Goal: Task Accomplishment & Management: Complete application form

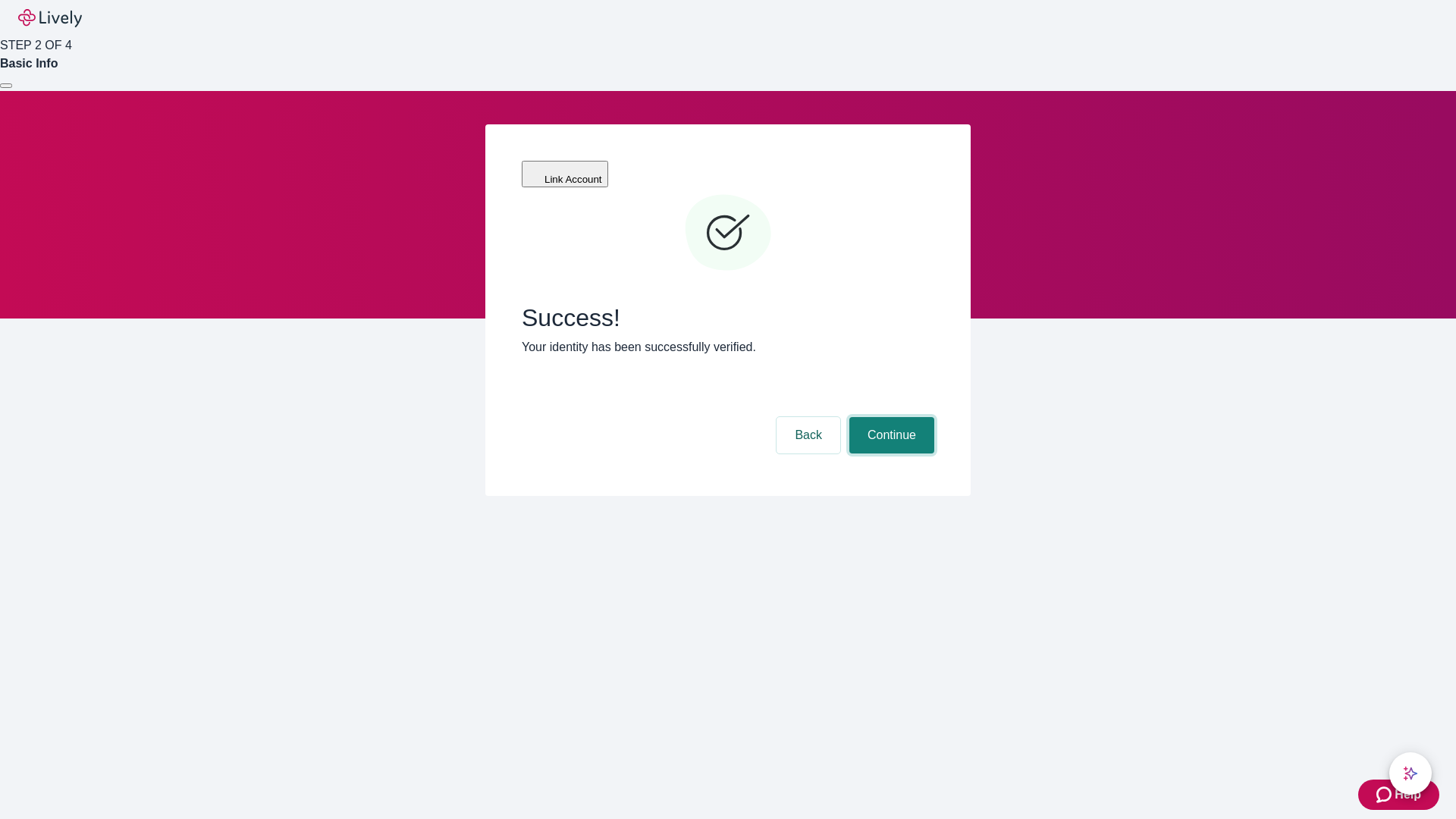
click at [889, 417] on button "Continue" at bounding box center [892, 435] width 85 height 37
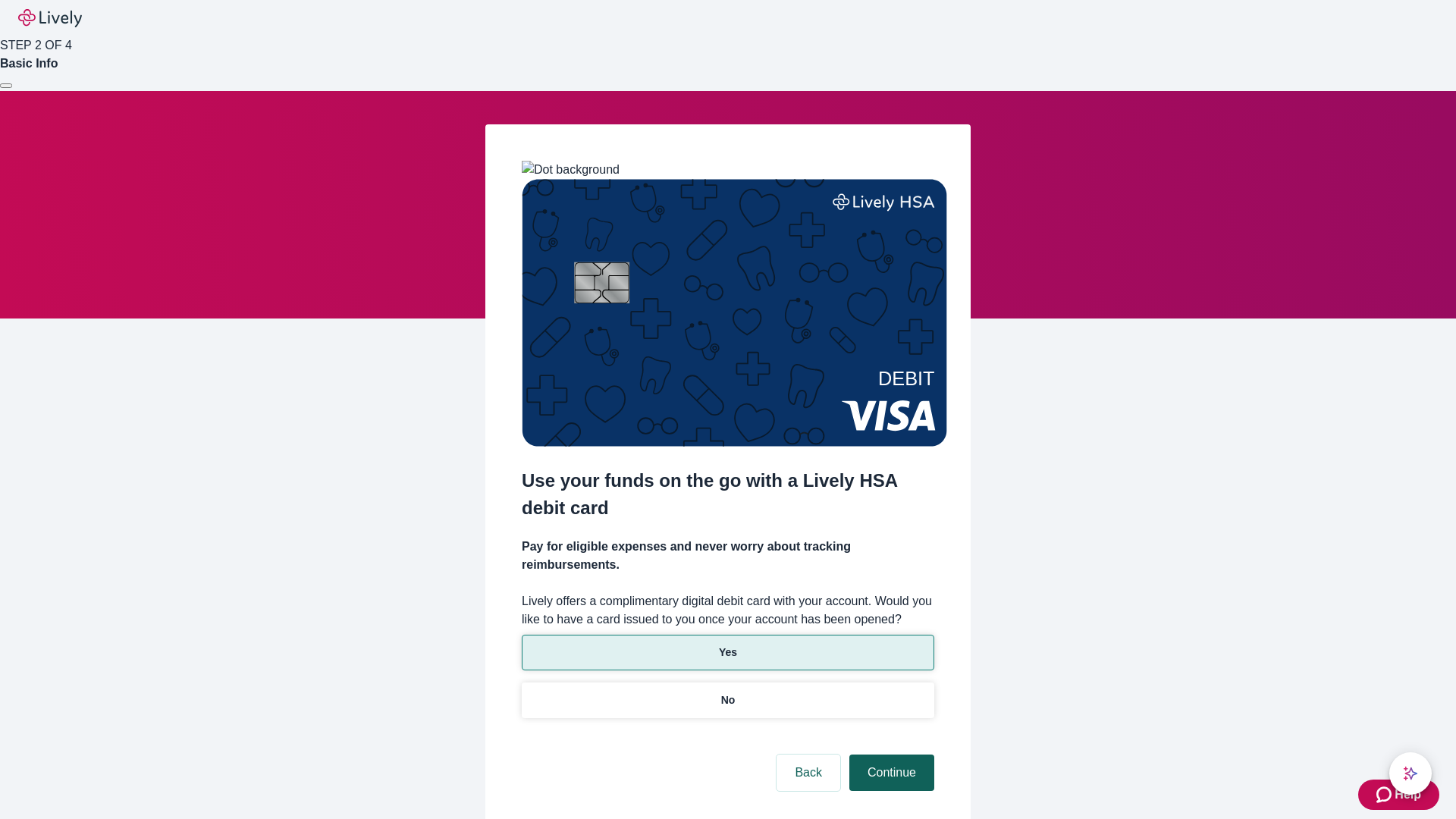
click at [727, 644] on p "Yes" at bounding box center [728, 652] width 18 height 16
click at [889, 755] on button "Continue" at bounding box center [892, 773] width 85 height 37
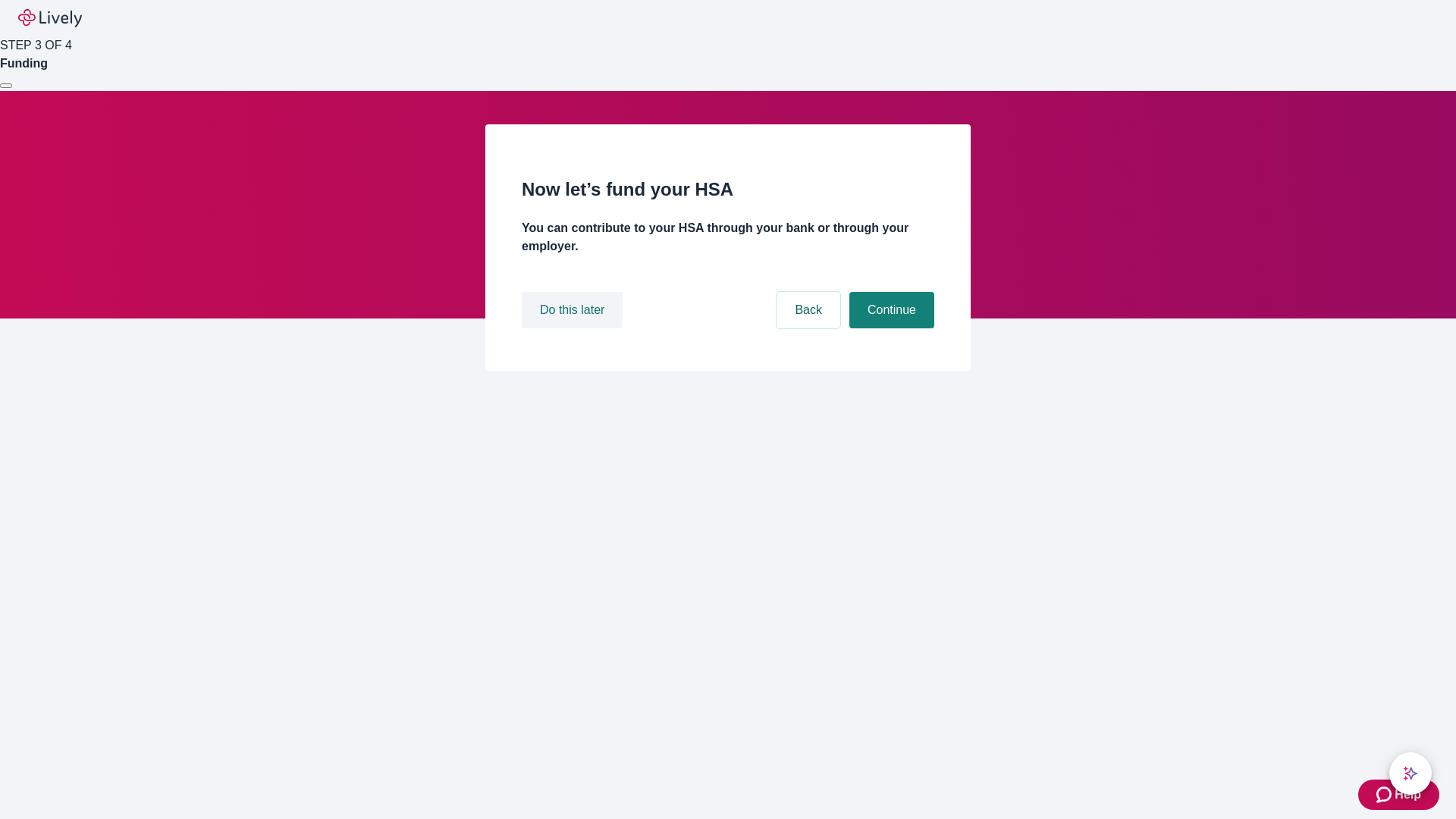
click at [574, 328] on button "Do this later" at bounding box center [572, 310] width 101 height 37
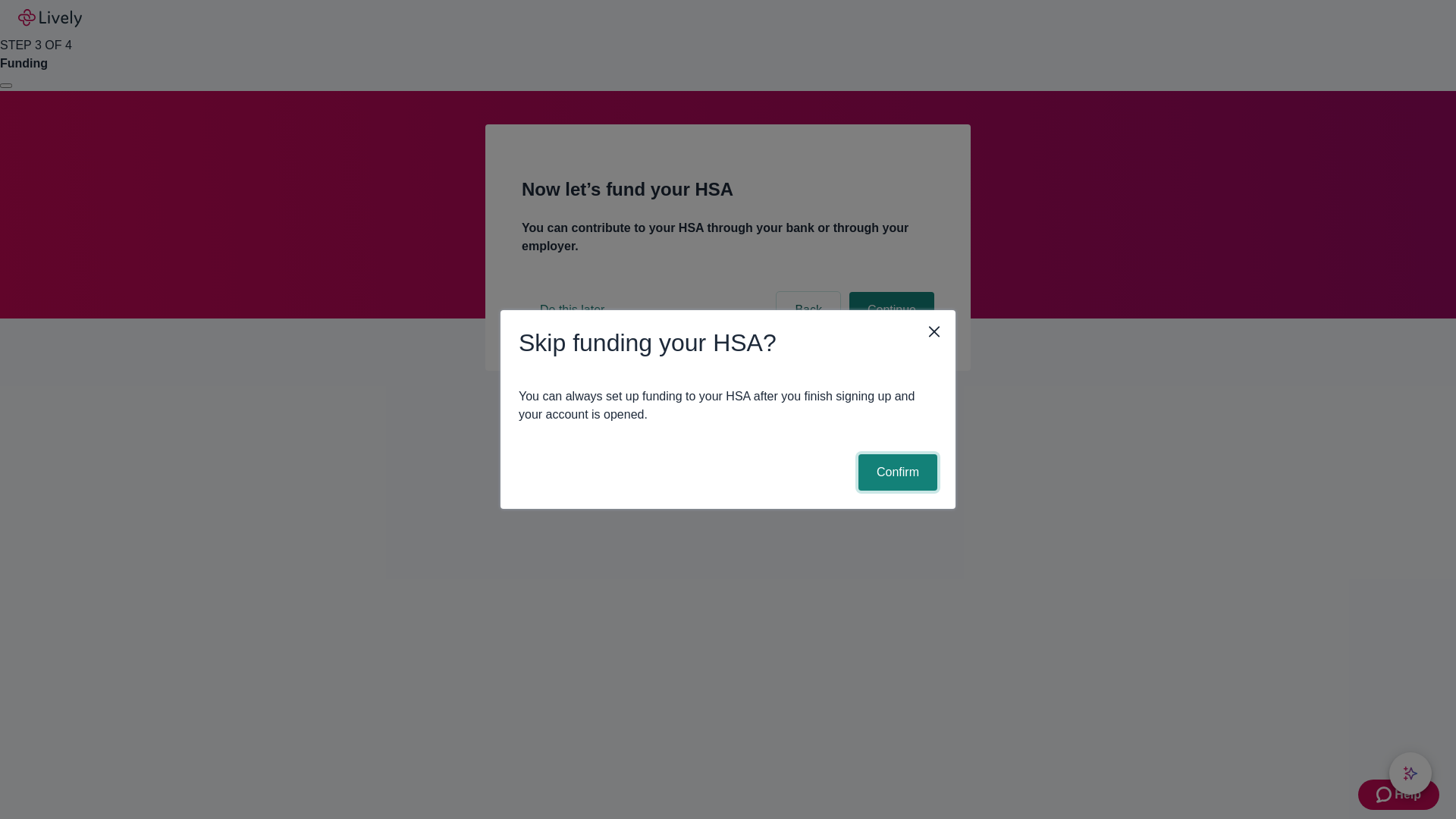
click at [896, 472] on button "Confirm" at bounding box center [898, 473] width 79 height 37
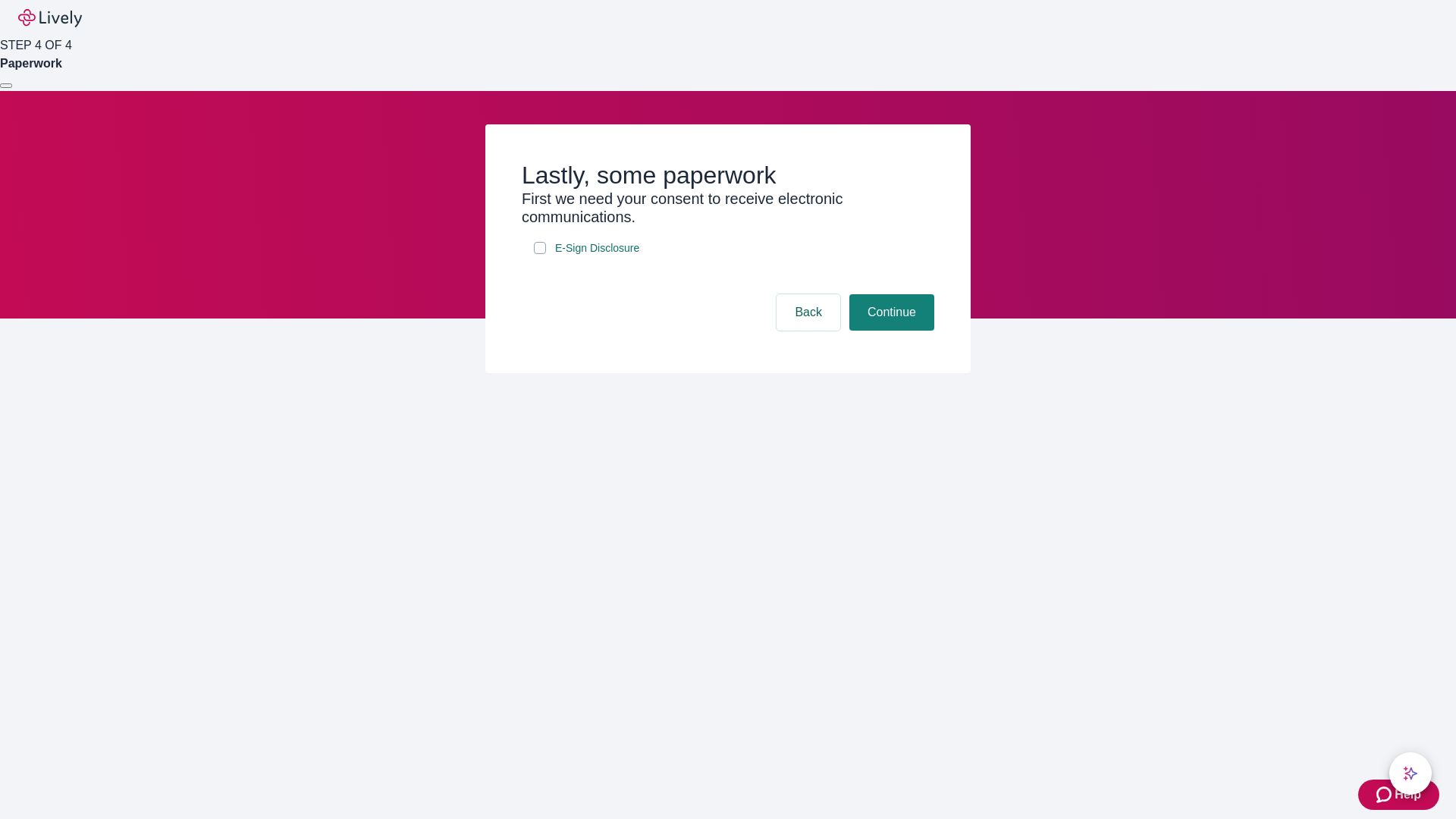
click at [540, 254] on input "E-Sign Disclosure" at bounding box center [540, 247] width 13 height 13
checkbox input "true"
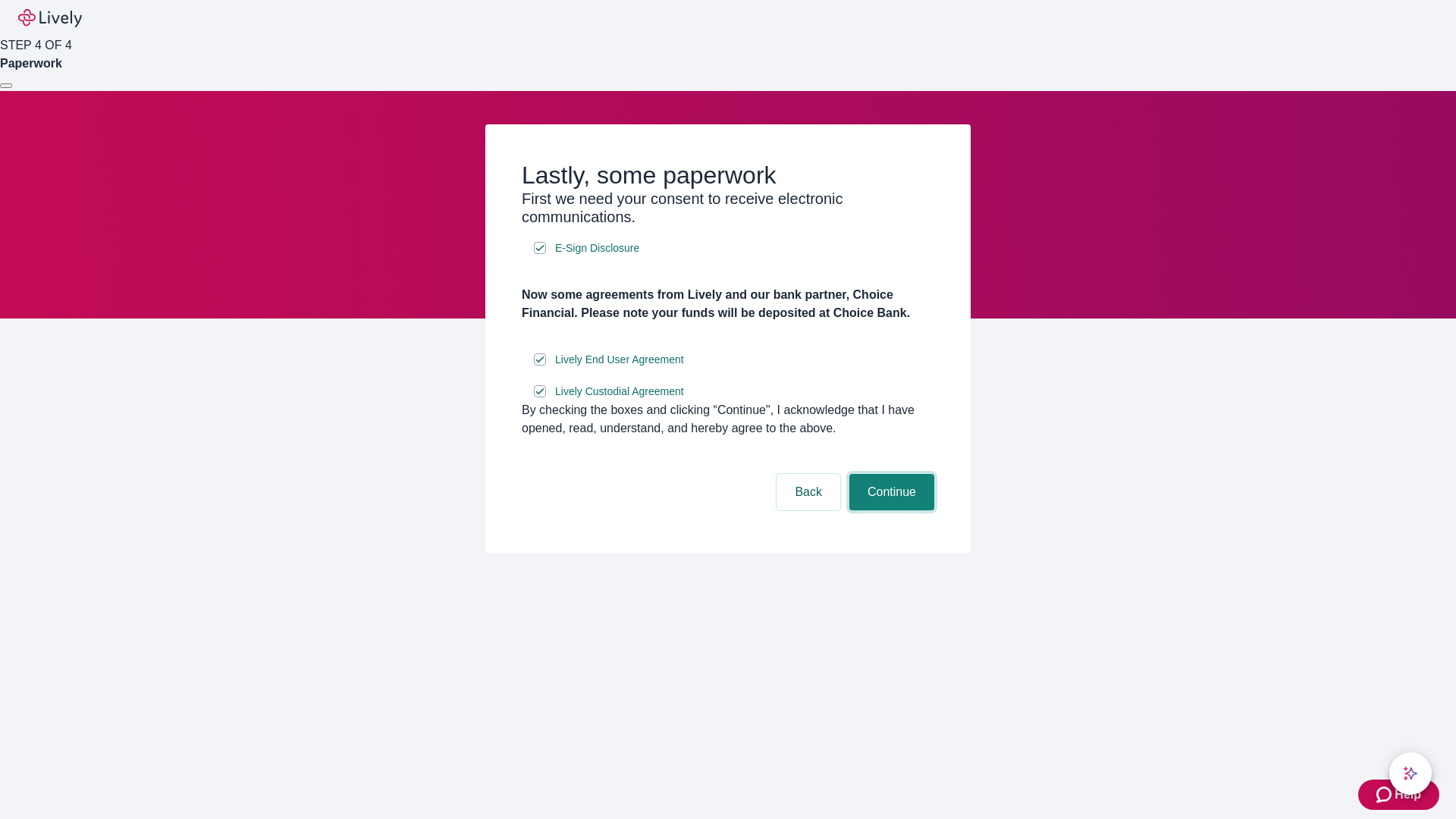
click at [889, 511] on button "Continue" at bounding box center [892, 492] width 85 height 37
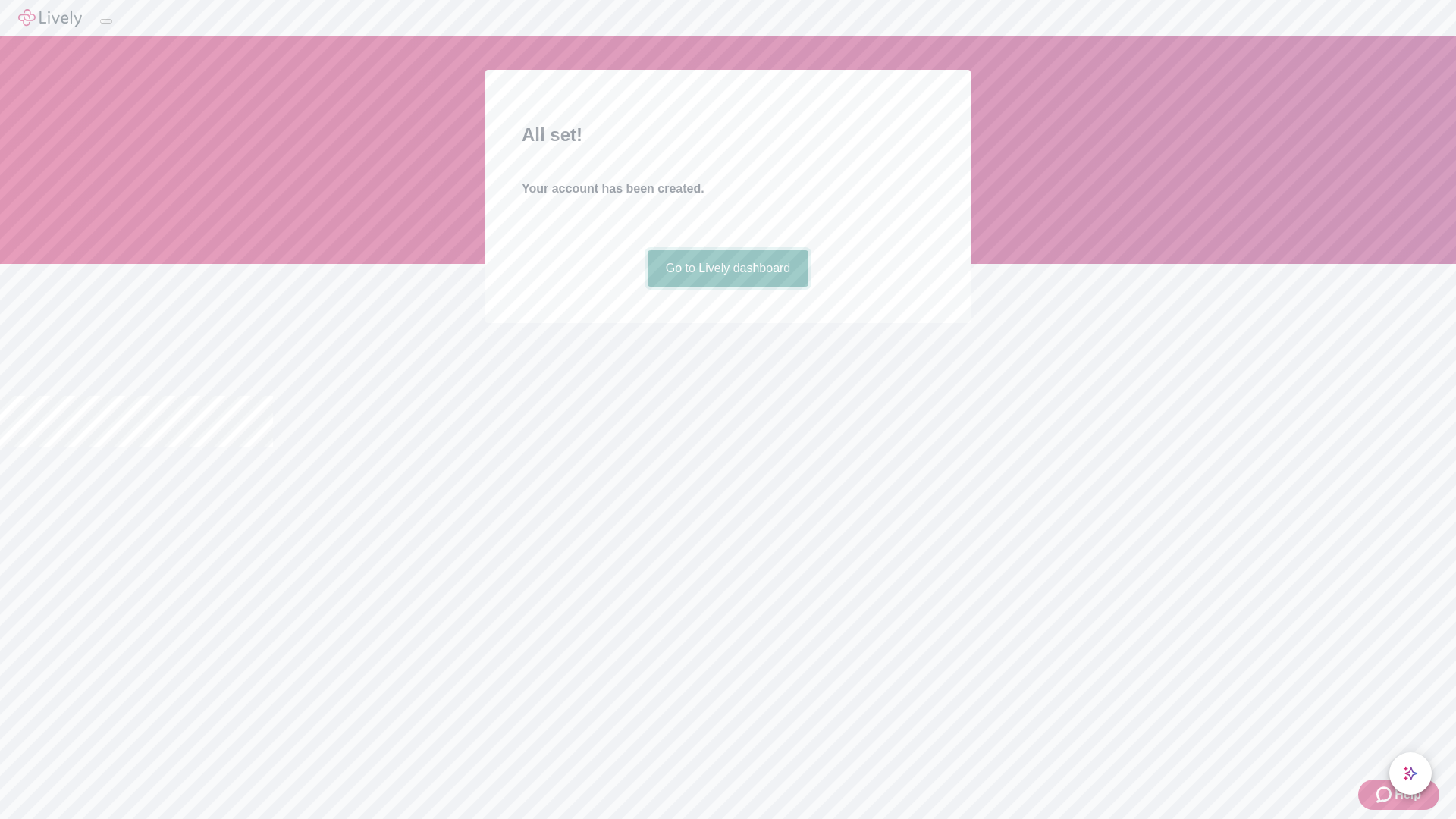
click at [727, 287] on link "Go to Lively dashboard" at bounding box center [728, 268] width 161 height 37
